Goal: Task Accomplishment & Management: Manage account settings

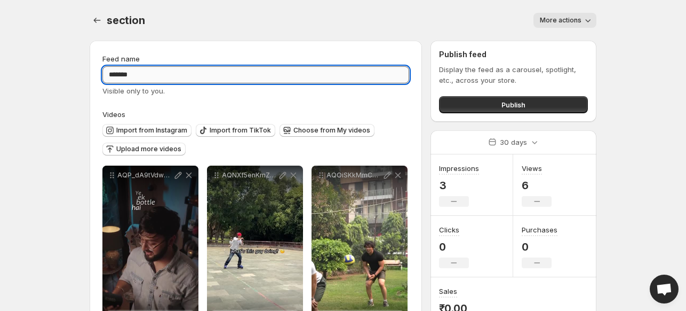
click at [149, 72] on input "*******" at bounding box center [255, 74] width 307 height 17
drag, startPoint x: 146, startPoint y: 75, endPoint x: 100, endPoint y: 75, distance: 45.4
click at [100, 75] on div "**********" at bounding box center [256, 285] width 333 height 488
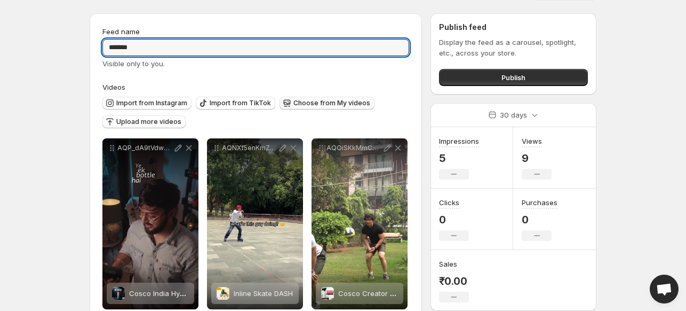
scroll to position [17, 0]
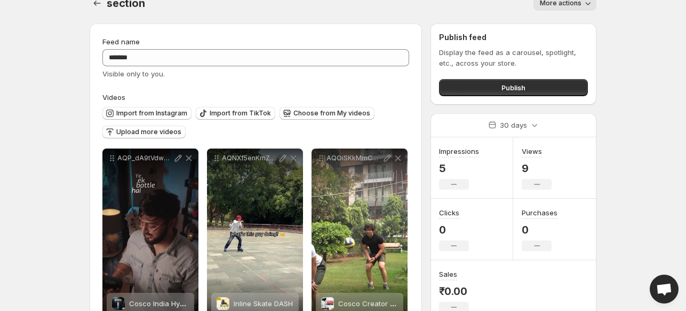
click at [219, 74] on div "Visible only to you." at bounding box center [255, 73] width 307 height 11
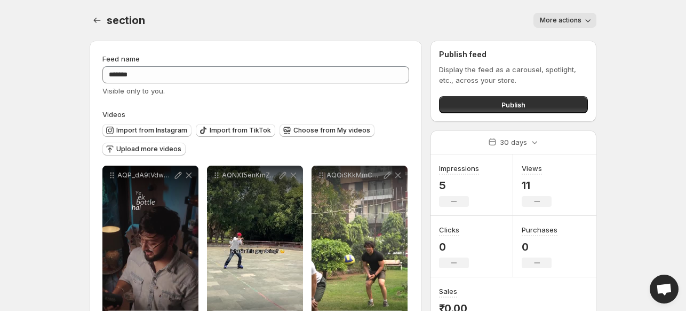
scroll to position [53, 0]
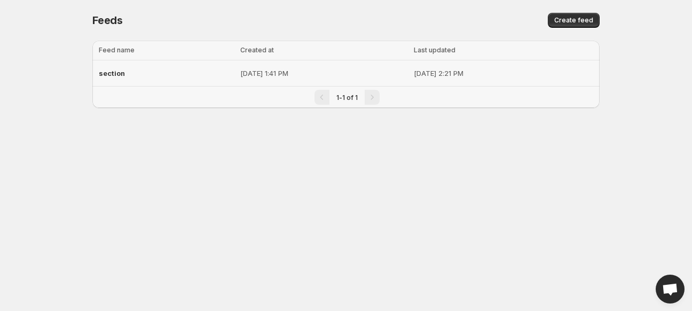
click at [117, 74] on span "section" at bounding box center [112, 73] width 26 height 9
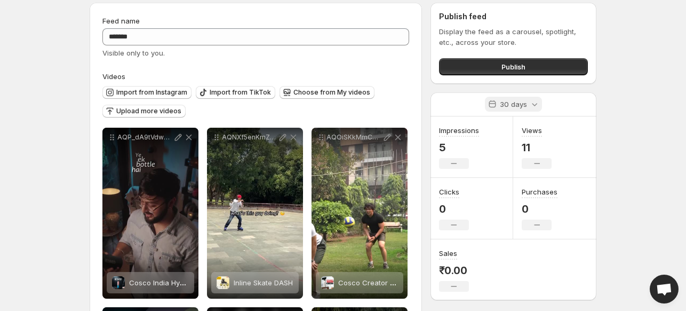
scroll to position [53, 0]
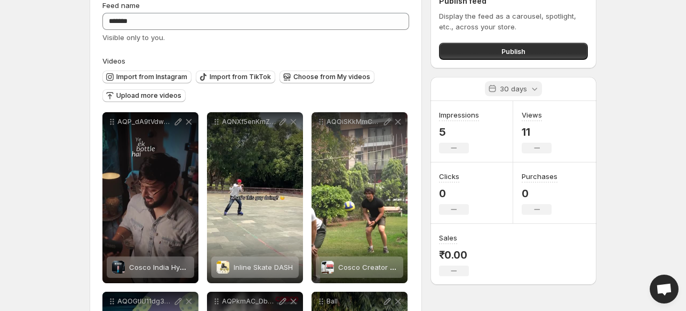
click at [523, 85] on p "30 days" at bounding box center [513, 88] width 27 height 11
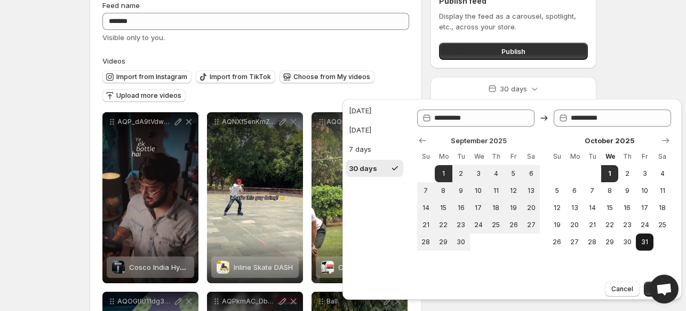
click at [648, 238] on span "31" at bounding box center [645, 242] width 9 height 9
type input "**********"
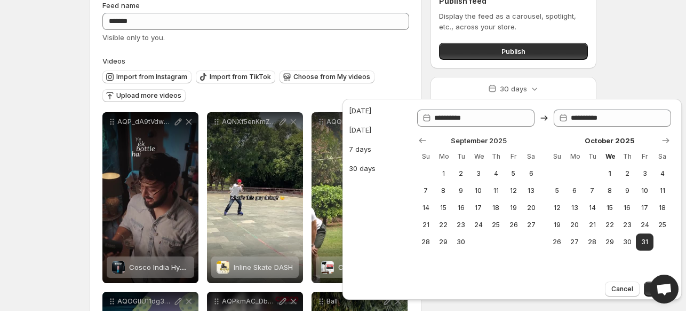
click at [643, 288] on div "Cancel Apply" at bounding box center [512, 288] width 327 height 15
click at [647, 292] on button "Apply" at bounding box center [659, 288] width 31 height 15
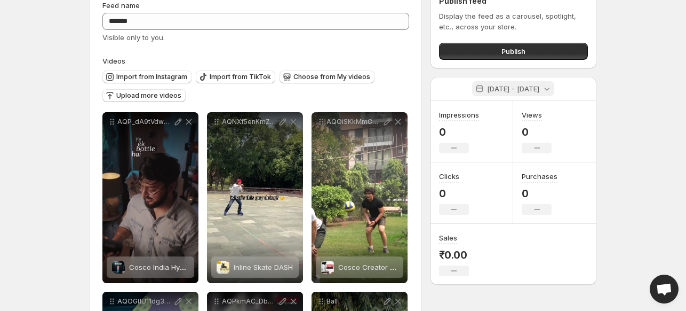
click at [551, 87] on icon at bounding box center [547, 88] width 11 height 11
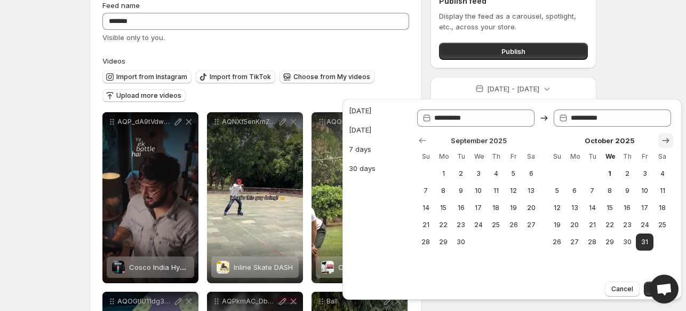
click at [667, 137] on icon "Show next month, November 2025" at bounding box center [666, 140] width 11 height 11
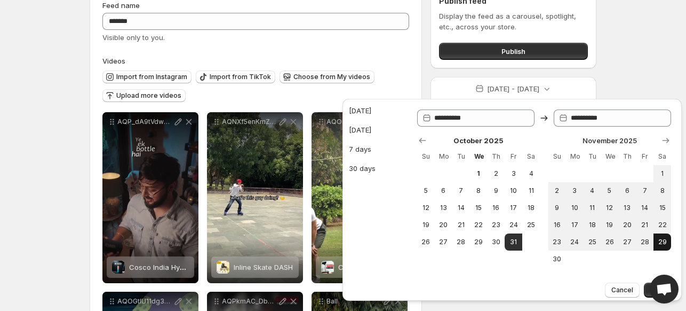
click at [662, 244] on span "29" at bounding box center [662, 242] width 9 height 9
type input "**********"
click at [647, 294] on button "Apply" at bounding box center [659, 289] width 31 height 15
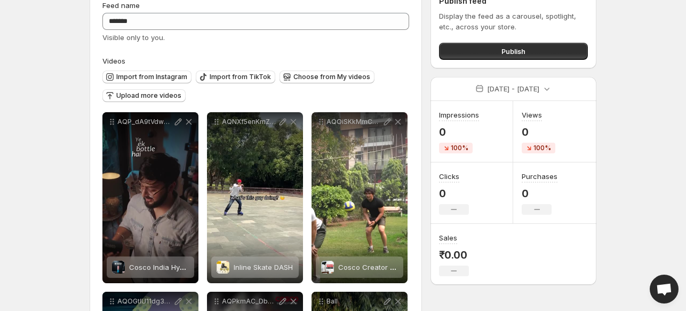
click at [634, 87] on body "**********" at bounding box center [343, 102] width 686 height 311
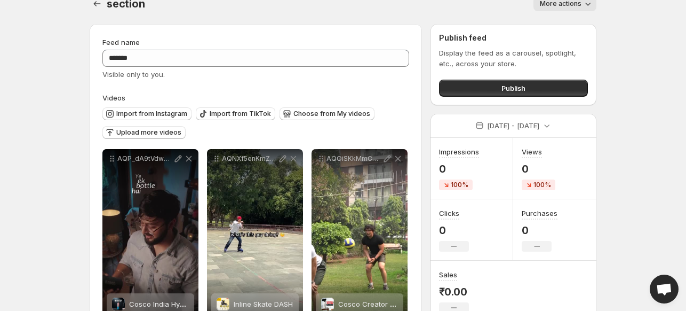
scroll to position [0, 0]
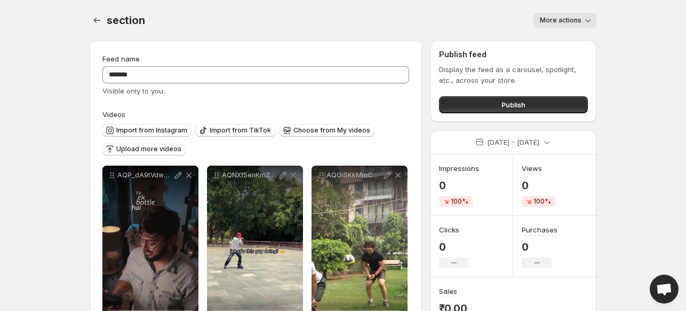
click at [128, 91] on span "Visible only to you." at bounding box center [133, 90] width 62 height 9
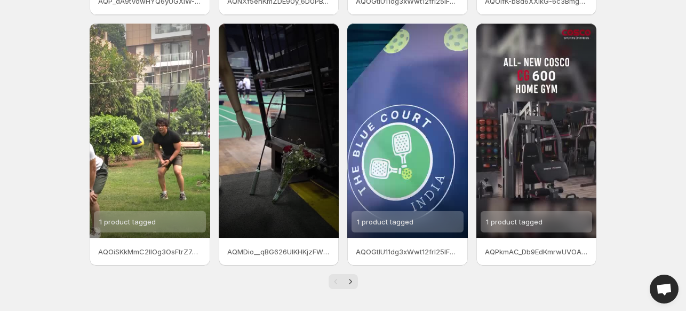
scroll to position [271, 0]
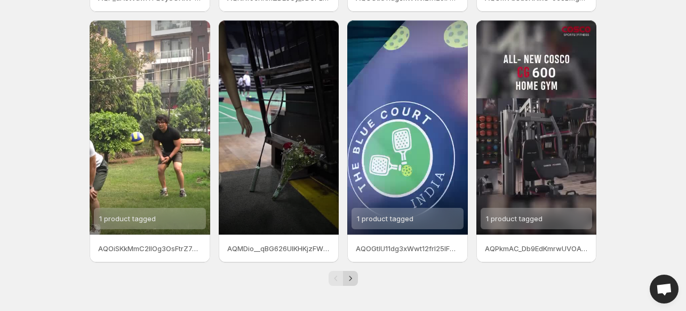
click at [350, 274] on icon "Next" at bounding box center [350, 278] width 11 height 11
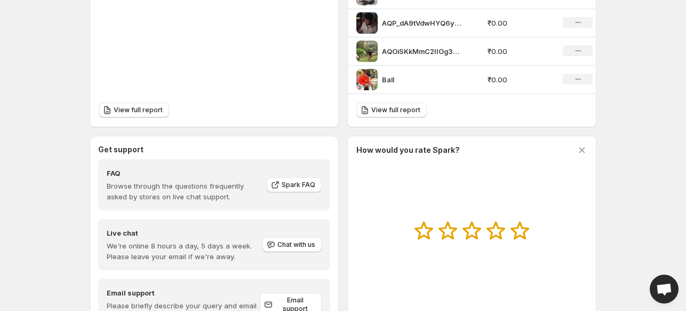
scroll to position [506, 0]
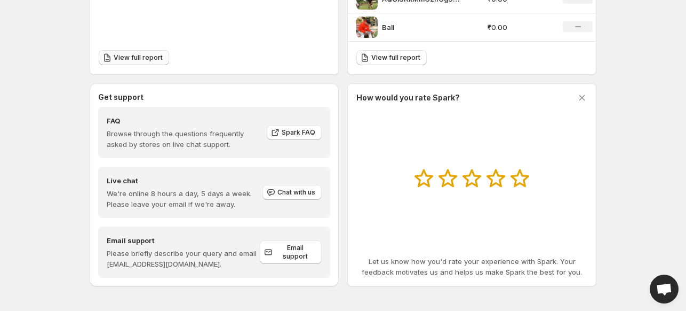
click at [136, 57] on span "View full report" at bounding box center [138, 57] width 49 height 9
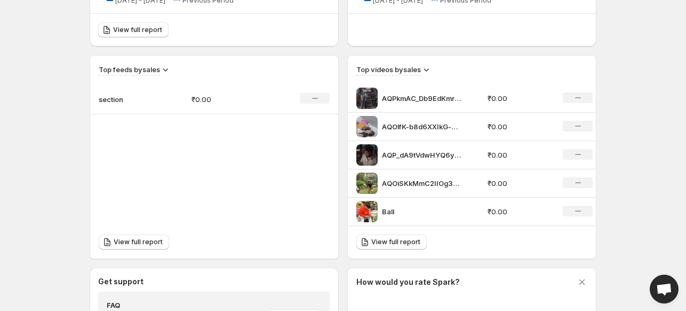
scroll to position [374, 0]
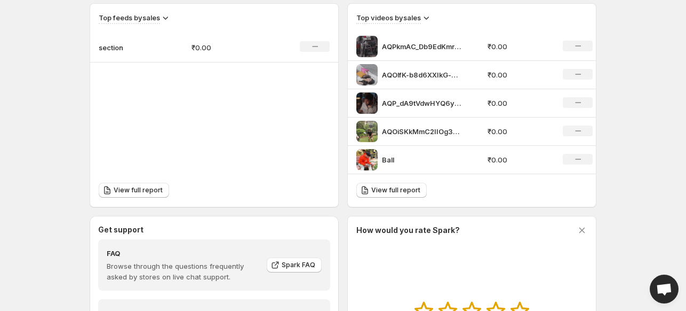
click at [320, 45] on div "No change" at bounding box center [315, 46] width 30 height 11
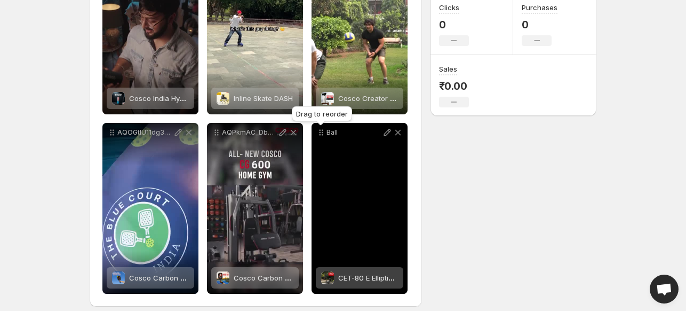
scroll to position [231, 0]
